Goal: Task Accomplishment & Management: Complete application form

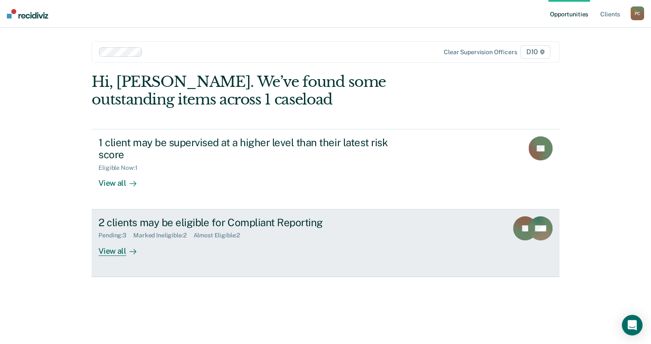
click at [260, 216] on div "2 clients may be eligible for Compliant Reporting" at bounding box center [249, 222] width 302 height 12
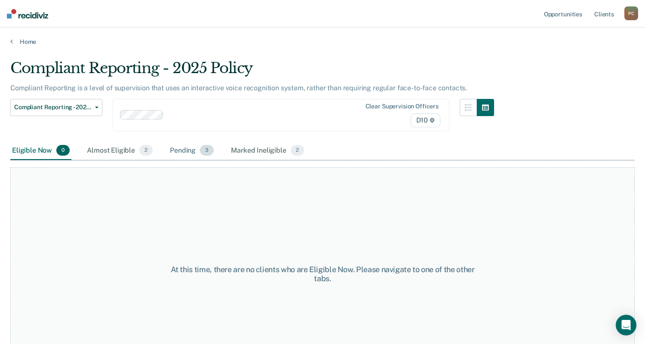
click at [168, 141] on div "Pending 3" at bounding box center [191, 150] width 47 height 19
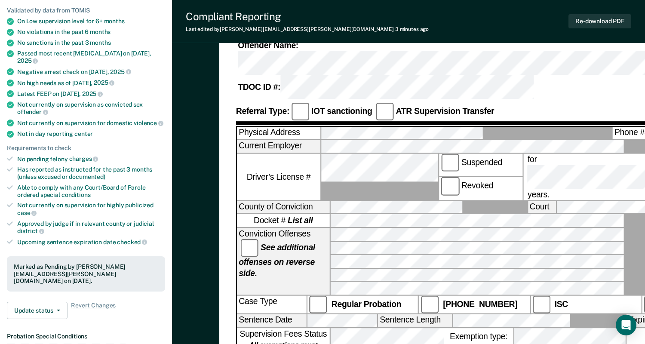
scroll to position [117, 0]
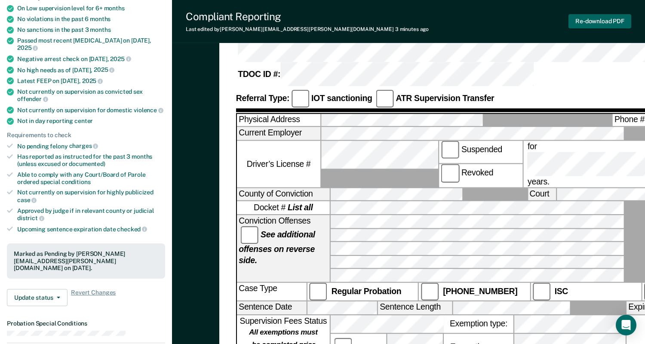
click at [618, 17] on button "Re-download PDF" at bounding box center [599, 21] width 63 height 14
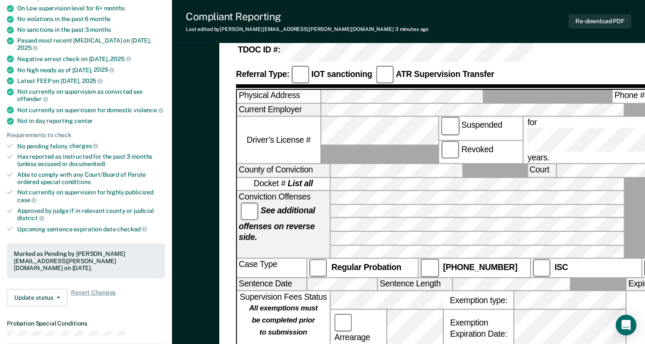
scroll to position [0, 44]
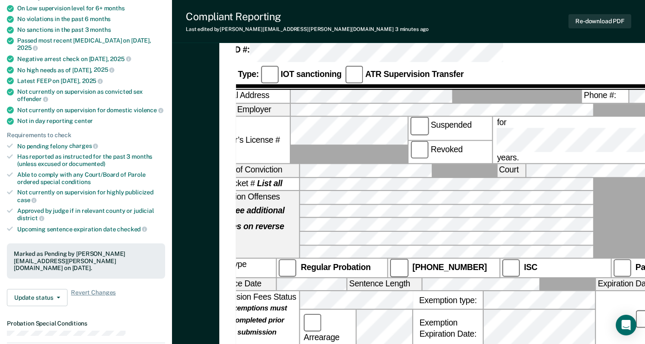
click at [556, 246] on div "[US_STATE] DEPARTMENT OF CORRECTION COMMUNITY SUPERVISION Telephone Reporting R…" at bounding box center [495, 313] width 518 height 685
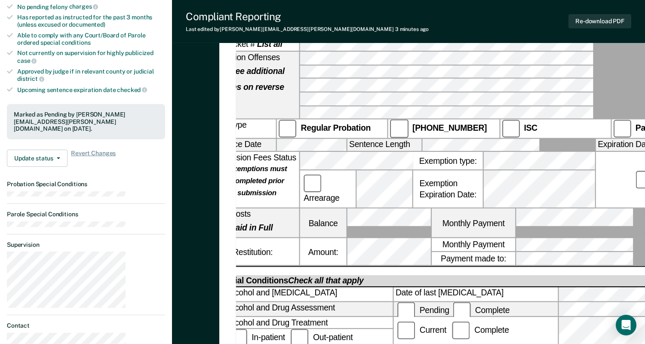
scroll to position [270, 0]
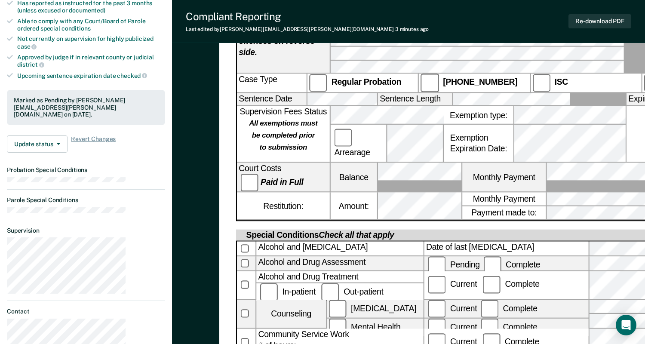
click at [626, 184] on div "[US_STATE] DEPARTMENT OF CORRECTION COMMUNITY SUPERVISION Telephone Reporting R…" at bounding box center [408, 137] width 473 height 708
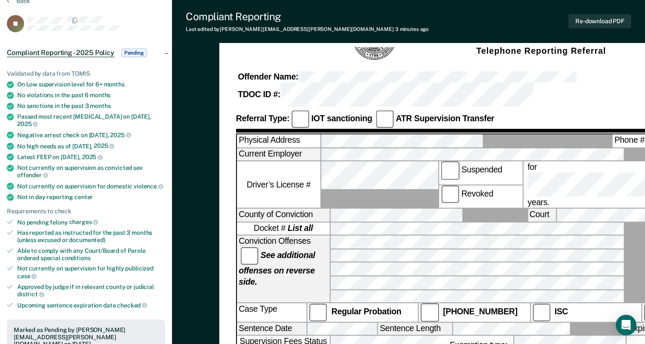
scroll to position [36, 0]
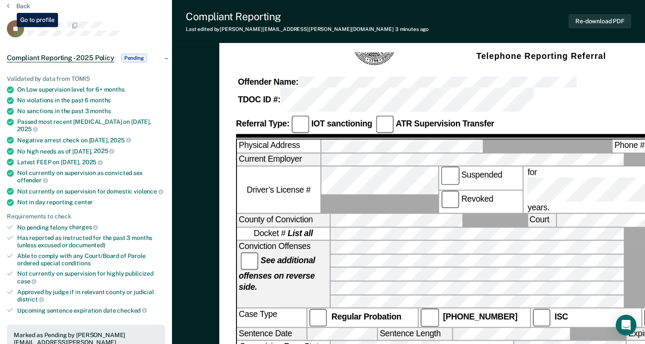
click at [10, 20] on rect at bounding box center [15, 28] width 17 height 17
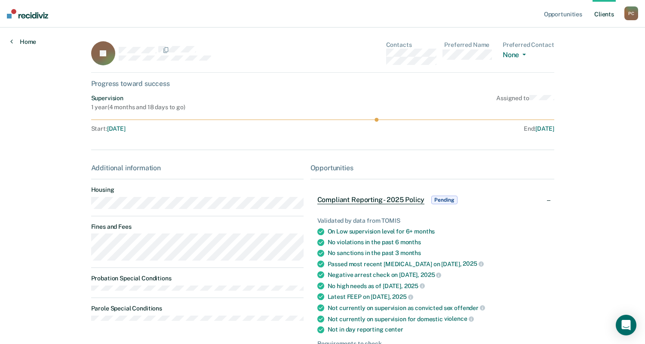
click at [17, 38] on link "Home" at bounding box center [23, 42] width 26 height 8
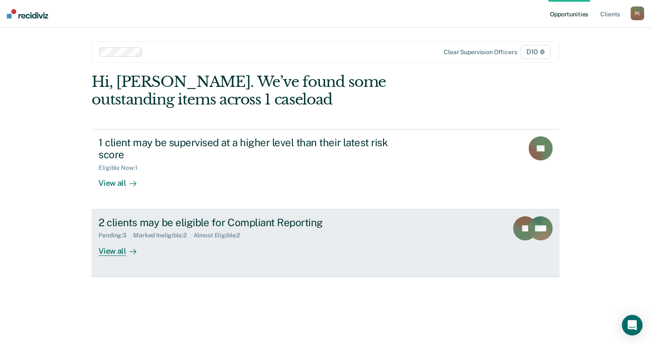
click at [217, 209] on link "2 clients may be eligible for Compliant Reporting Pending : 3 Marked Ineligible…" at bounding box center [326, 243] width 468 height 68
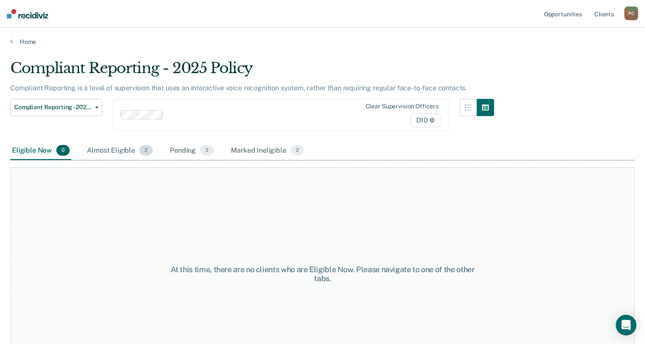
click at [90, 141] on div "Almost Eligible 2" at bounding box center [119, 150] width 69 height 19
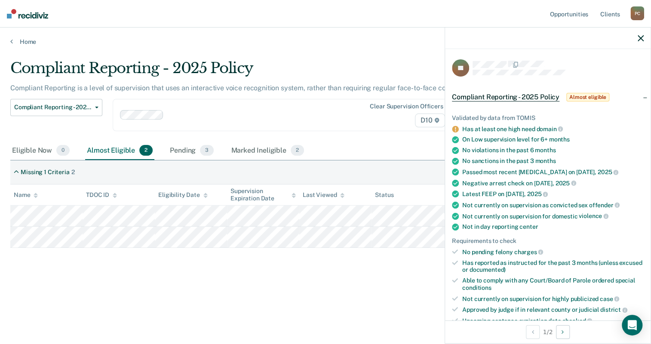
click at [292, 234] on div "Compliant Reporting - 2025 Policy Compliant Reporting is a level of supervision…" at bounding box center [325, 169] width 630 height 220
click at [512, 332] on button "Auto-fill referral" at bounding box center [482, 340] width 60 height 17
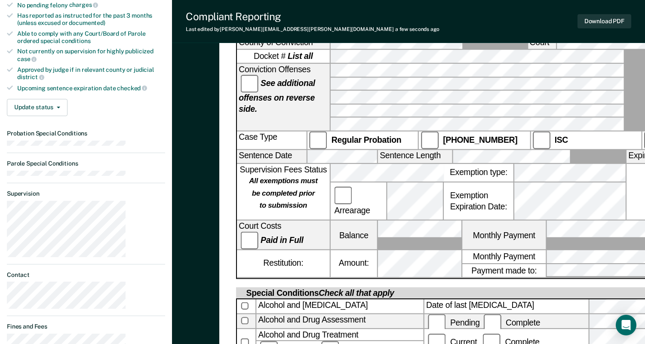
scroll to position [273, 0]
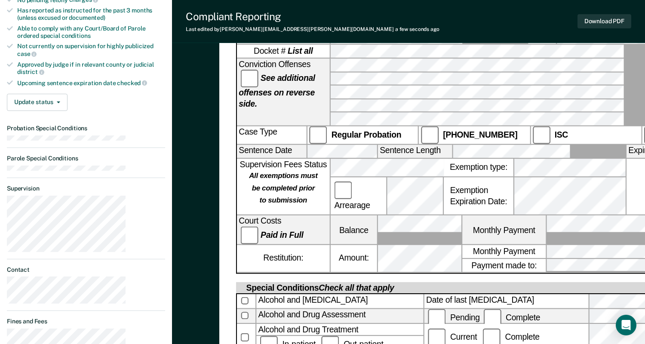
click at [366, 323] on div "Alcohol and Drug Treatment" at bounding box center [339, 328] width 167 height 11
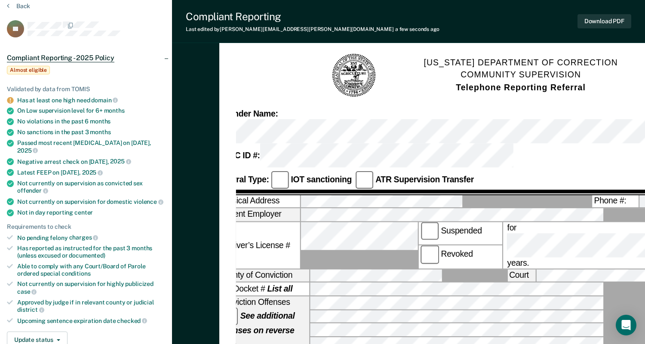
scroll to position [0, 0]
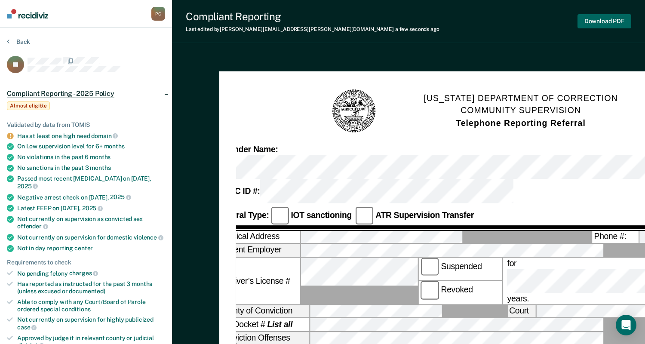
click at [614, 14] on button "Download PDF" at bounding box center [604, 21] width 54 height 14
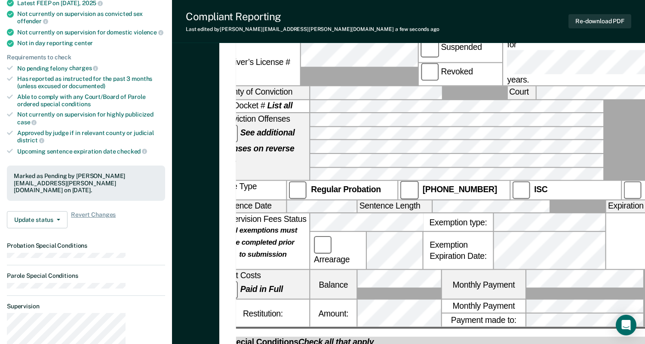
scroll to position [156, 0]
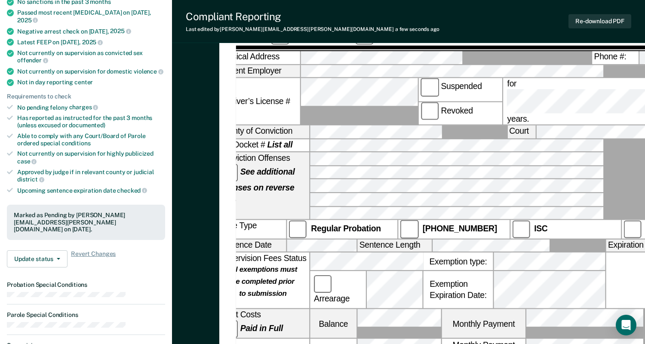
click at [253, 266] on strong "All exemptions must be completed prior to submission" at bounding box center [263, 282] width 68 height 33
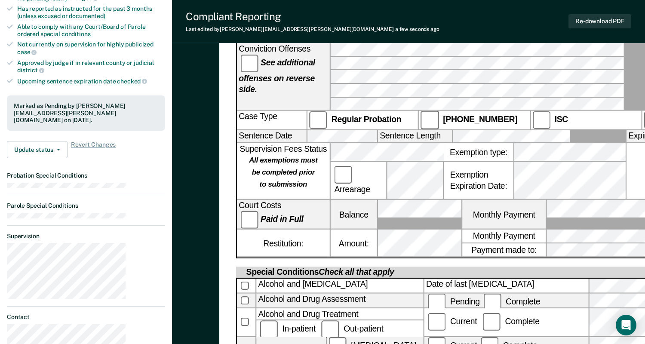
scroll to position [351, 0]
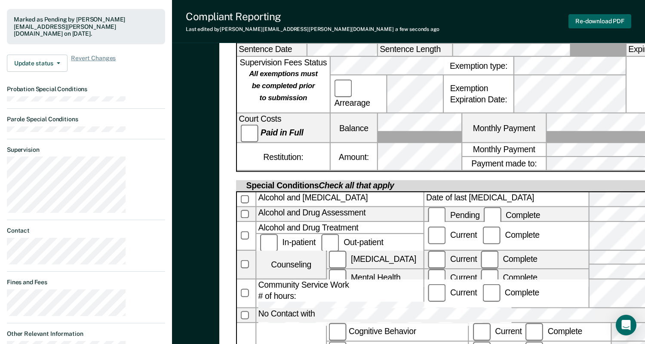
click at [603, 14] on button "Re-download PDF" at bounding box center [599, 21] width 63 height 14
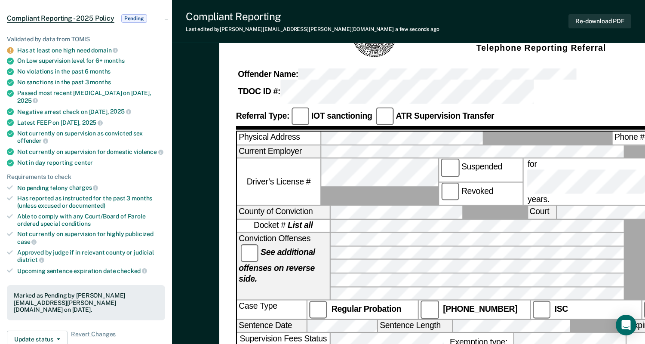
scroll to position [0, 0]
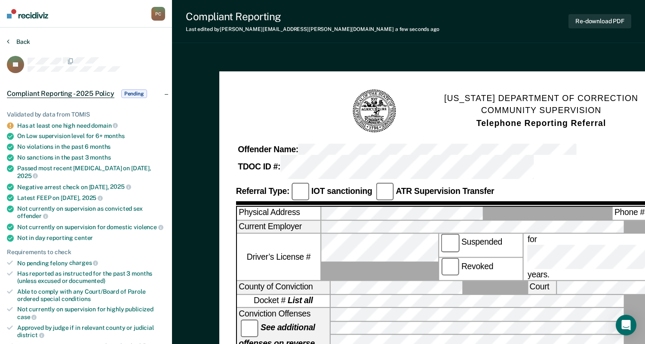
click at [15, 38] on button "Back" at bounding box center [18, 42] width 23 height 8
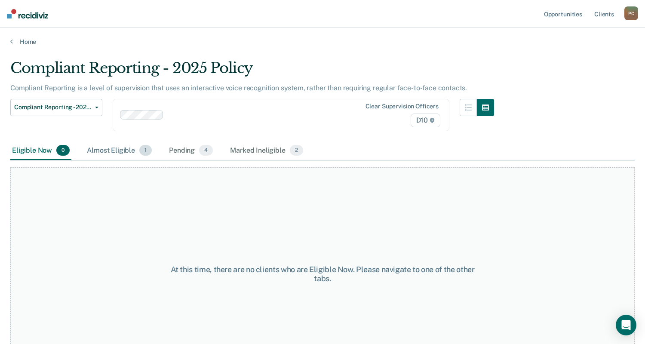
click at [87, 141] on div "Almost Eligible 1" at bounding box center [119, 150] width 68 height 19
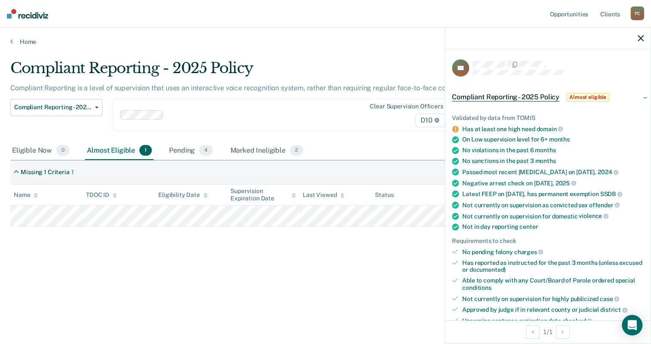
click at [512, 332] on button "Auto-fill referral" at bounding box center [482, 340] width 60 height 17
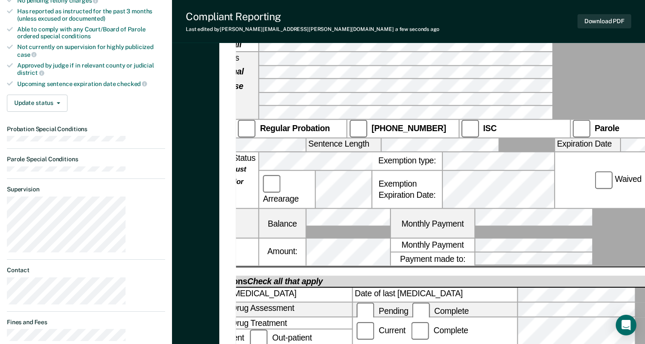
scroll to position [309, 0]
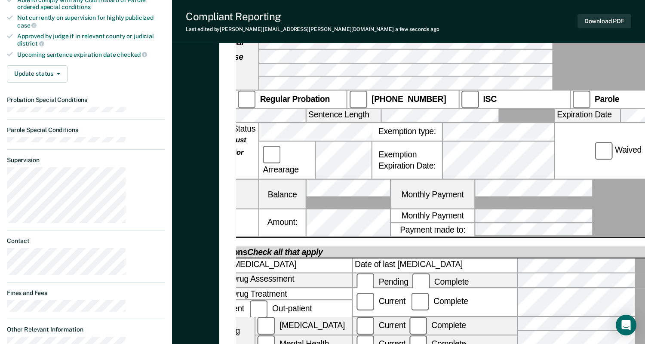
click at [233, 258] on div "Alcohol and [MEDICAL_DATA]" at bounding box center [268, 265] width 167 height 14
click at [207, 209] on div "Restitution:" at bounding box center [212, 222] width 93 height 26
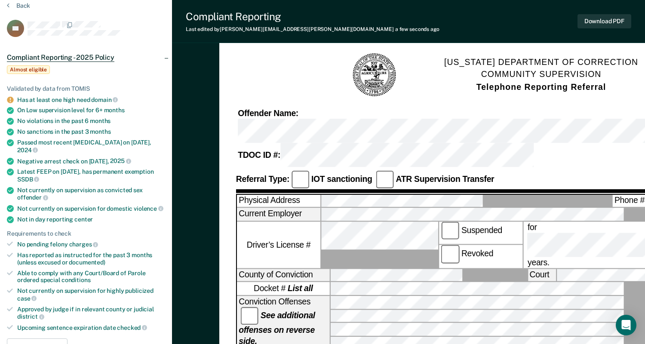
scroll to position [35, 0]
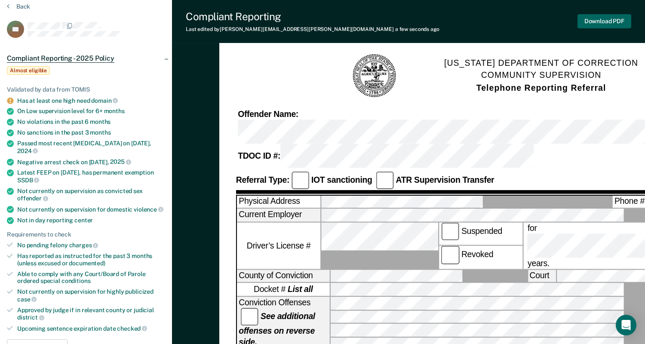
click at [610, 16] on button "Download PDF" at bounding box center [604, 21] width 54 height 14
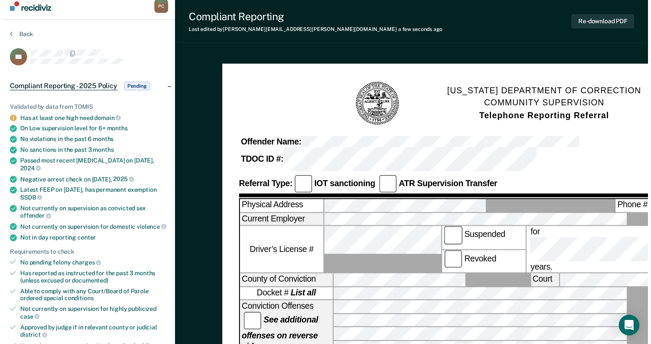
scroll to position [0, 0]
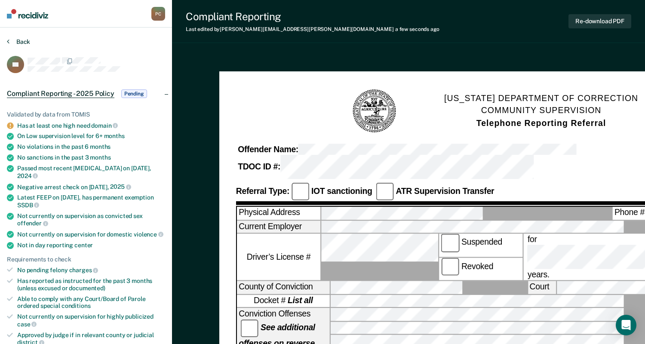
click at [8, 38] on button "Back" at bounding box center [18, 42] width 23 height 8
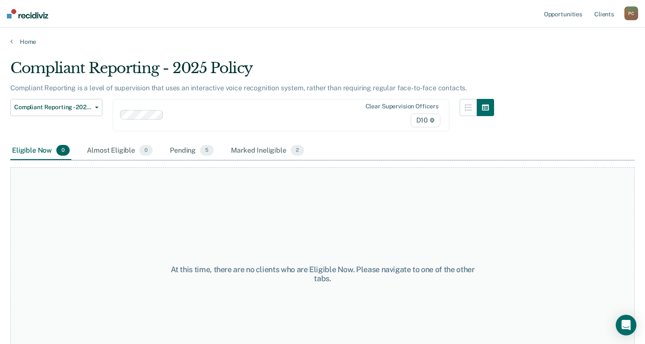
drag, startPoint x: 138, startPoint y: 105, endPoint x: 121, endPoint y: 103, distance: 17.3
click at [168, 141] on div "Pending 5" at bounding box center [191, 150] width 47 height 19
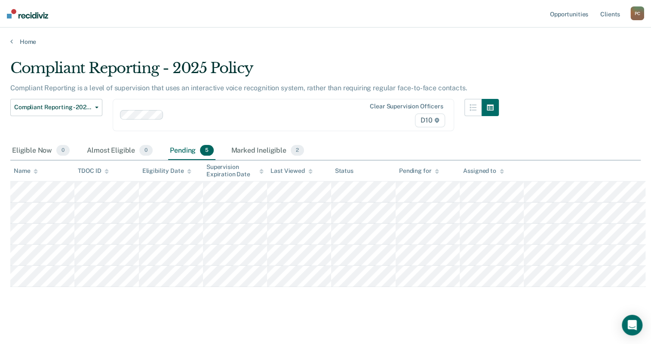
click at [550, 284] on div "Compliant Reporting - 2025 Policy Compliant Reporting is a level of supervision…" at bounding box center [325, 171] width 630 height 225
click at [85, 141] on div "Almost Eligible 0" at bounding box center [119, 150] width 69 height 19
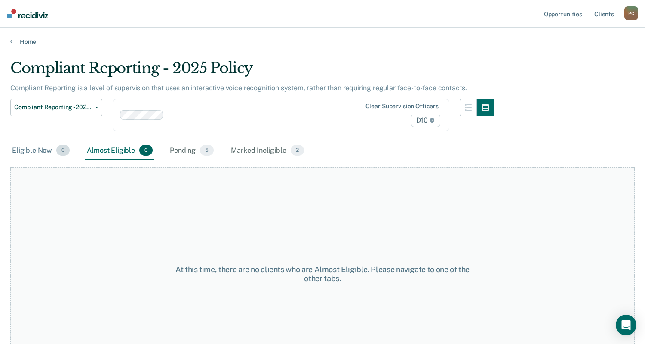
click at [28, 141] on div "Eligible Now 0" at bounding box center [40, 150] width 61 height 19
click at [10, 38] on link "Home" at bounding box center [322, 42] width 624 height 8
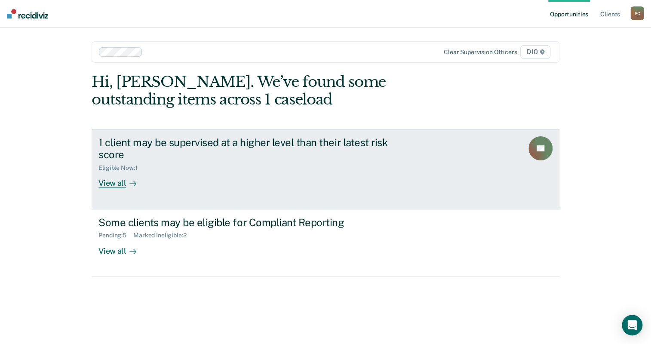
click at [199, 136] on div "1 client may be supervised at a higher level than their latest risk score Eligi…" at bounding box center [259, 162] width 322 height 52
